Goal: Task Accomplishment & Management: Use online tool/utility

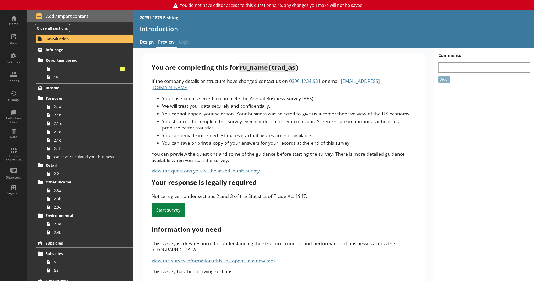
click at [309, 281] on html "You do not have editor access to this questionnaire, any changes you make will …" at bounding box center [267, 140] width 534 height 281
click at [19, 51] on div "Settings" at bounding box center [13, 58] width 18 height 18
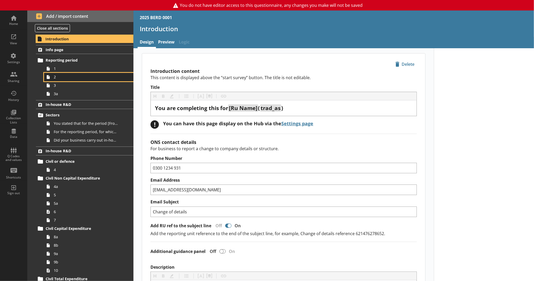
click at [89, 73] on link "2" at bounding box center [88, 77] width 89 height 8
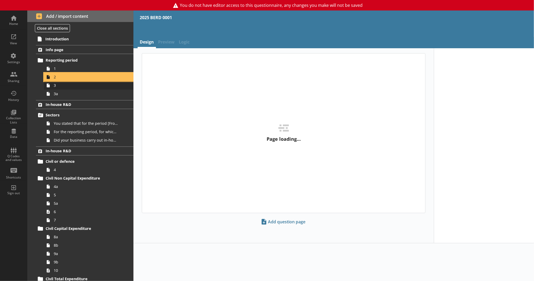
type textarea "x"
select select "ref_p_end_date"
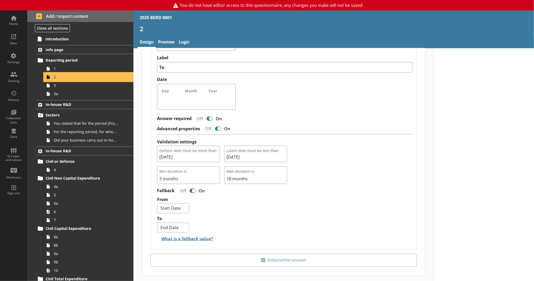
scroll to position [460, 0]
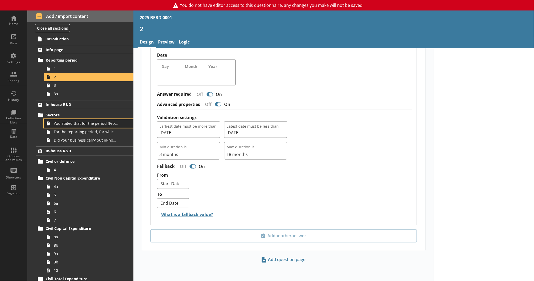
click at [93, 120] on link "You stated that for the period [From] to [To], [Ru Name] carried out in-house R…" at bounding box center [88, 123] width 89 height 8
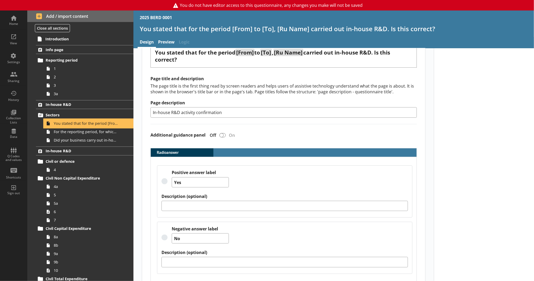
scroll to position [107, 0]
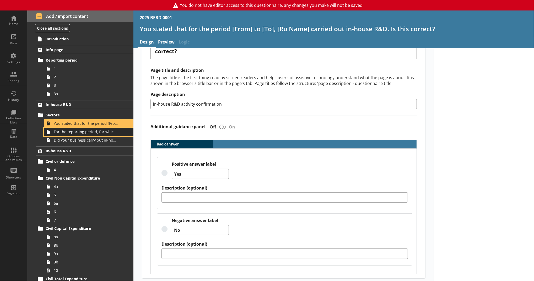
click at [107, 133] on span "For the reporting period, for which of the following product codes has your bus…" at bounding box center [86, 131] width 64 height 5
type textarea "x"
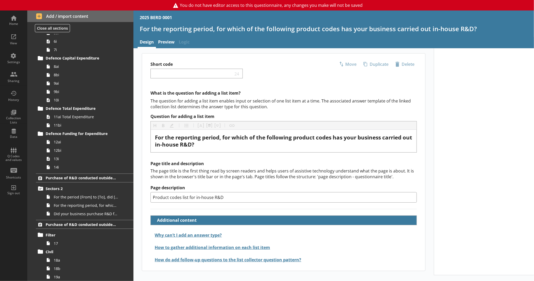
scroll to position [342, 0]
